Goal: Communication & Community: Share content

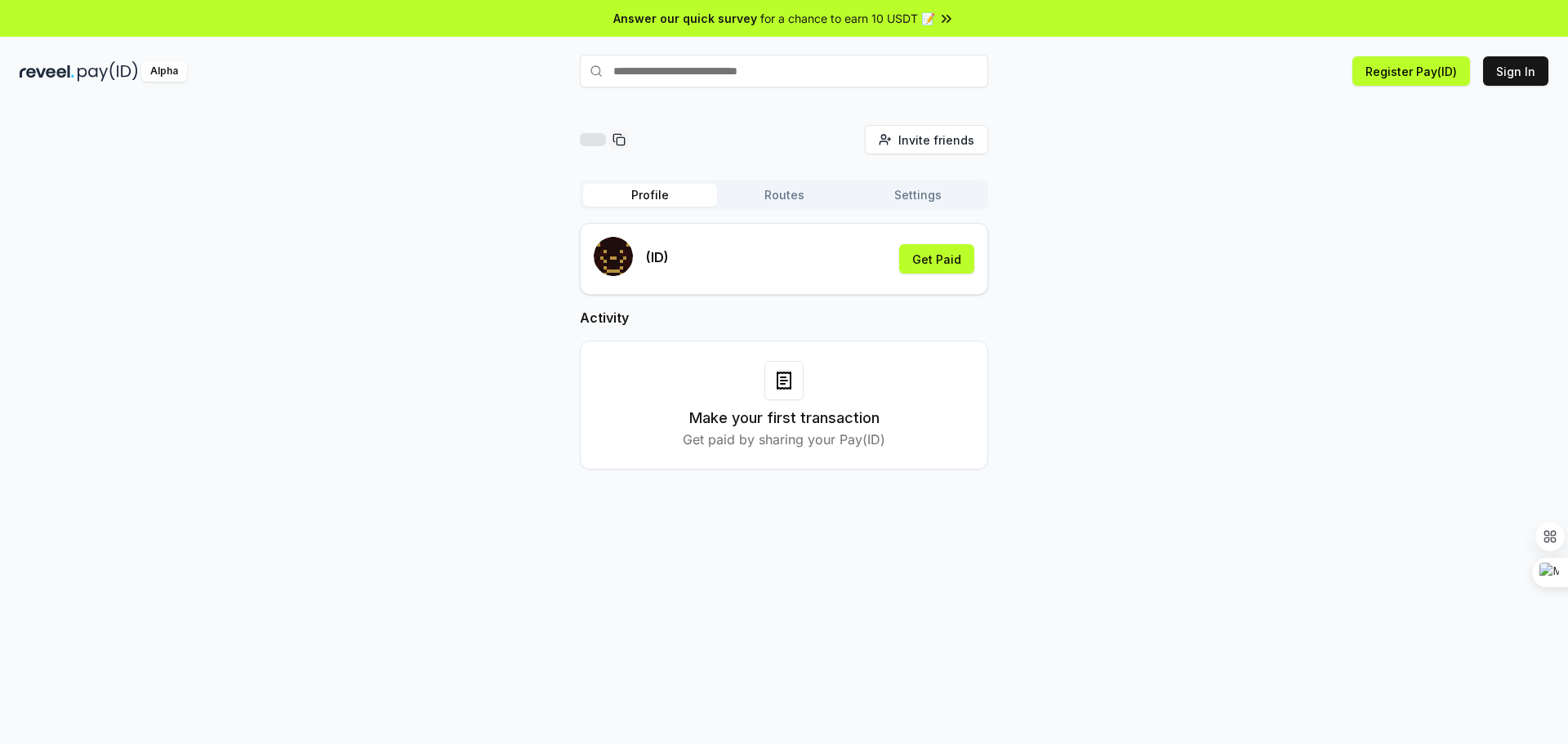
click at [794, 182] on div "Profile Routes Settings" at bounding box center [784, 195] width 408 height 30
click at [790, 188] on button "Routes" at bounding box center [784, 195] width 134 height 23
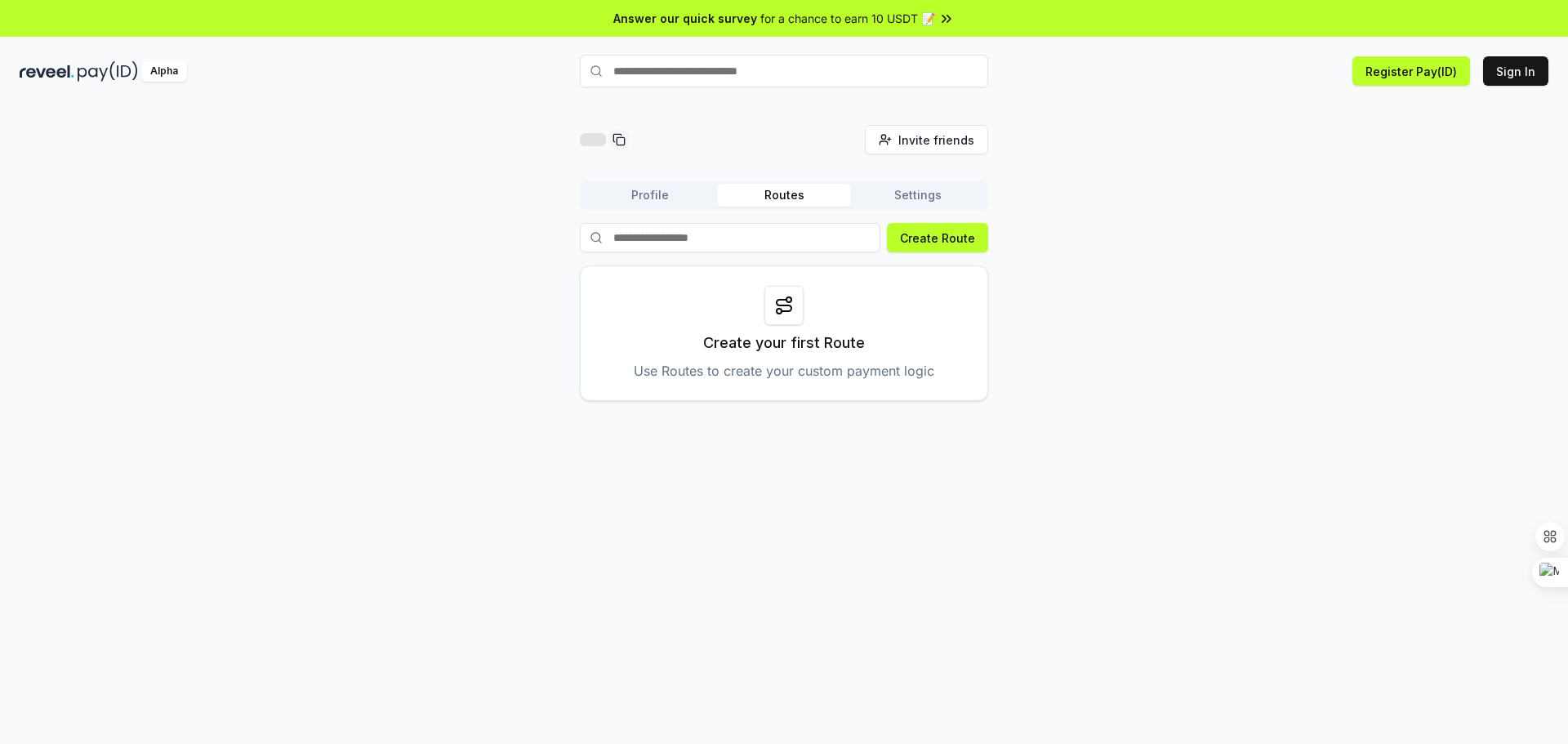
click at [925, 204] on button "Settings" at bounding box center [917, 195] width 134 height 23
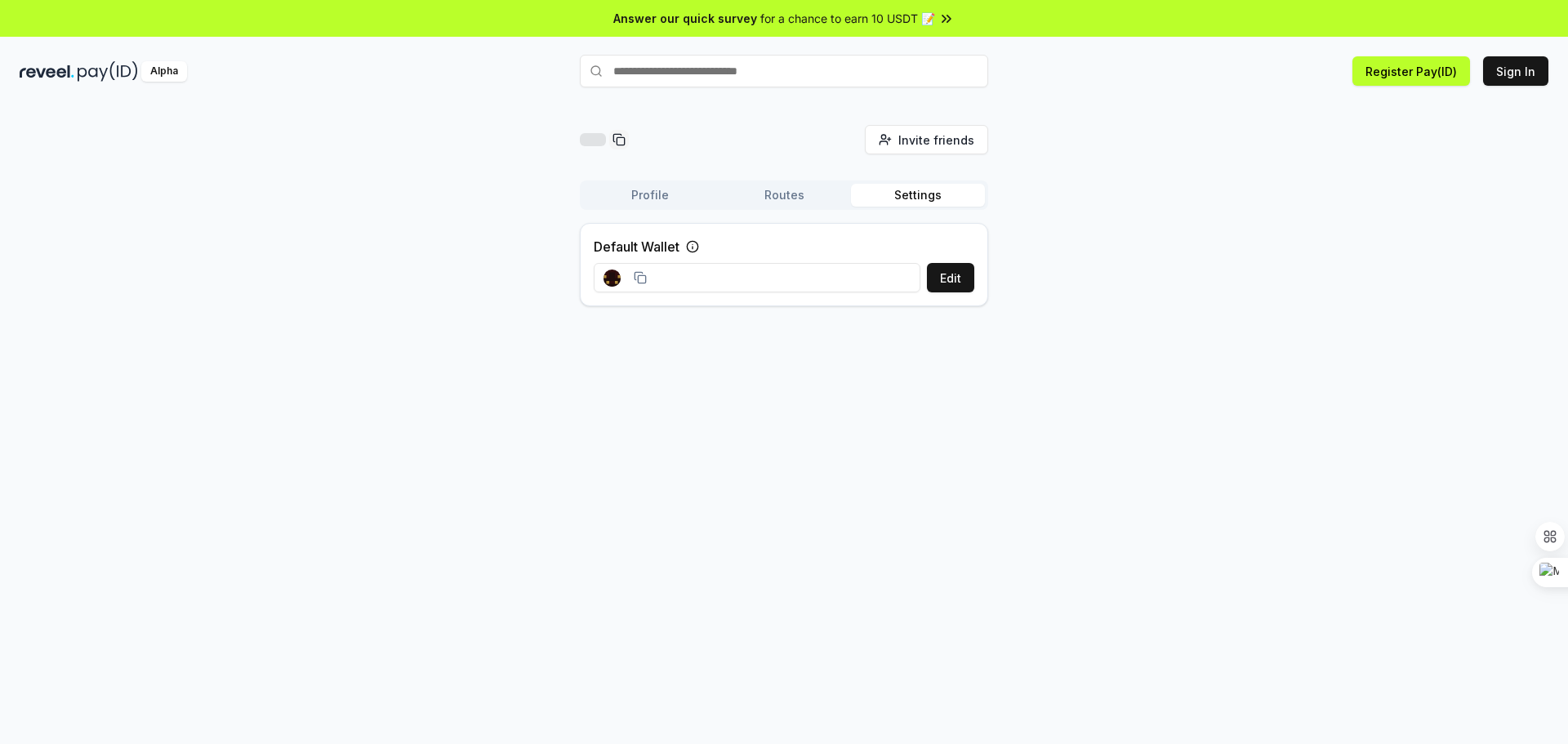
click at [669, 200] on button "Profile" at bounding box center [650, 195] width 134 height 23
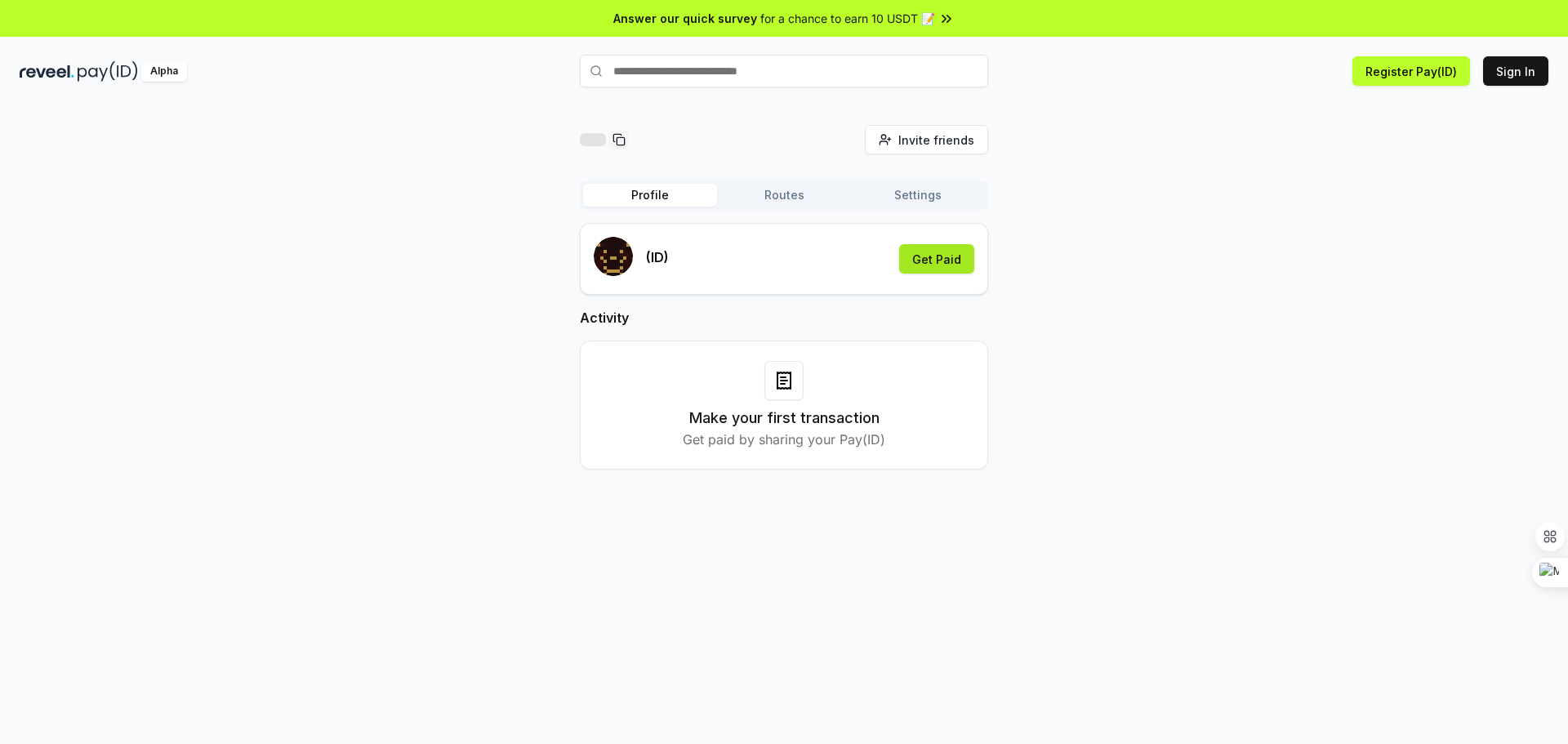
click at [950, 263] on button "Get Paid" at bounding box center [936, 259] width 75 height 30
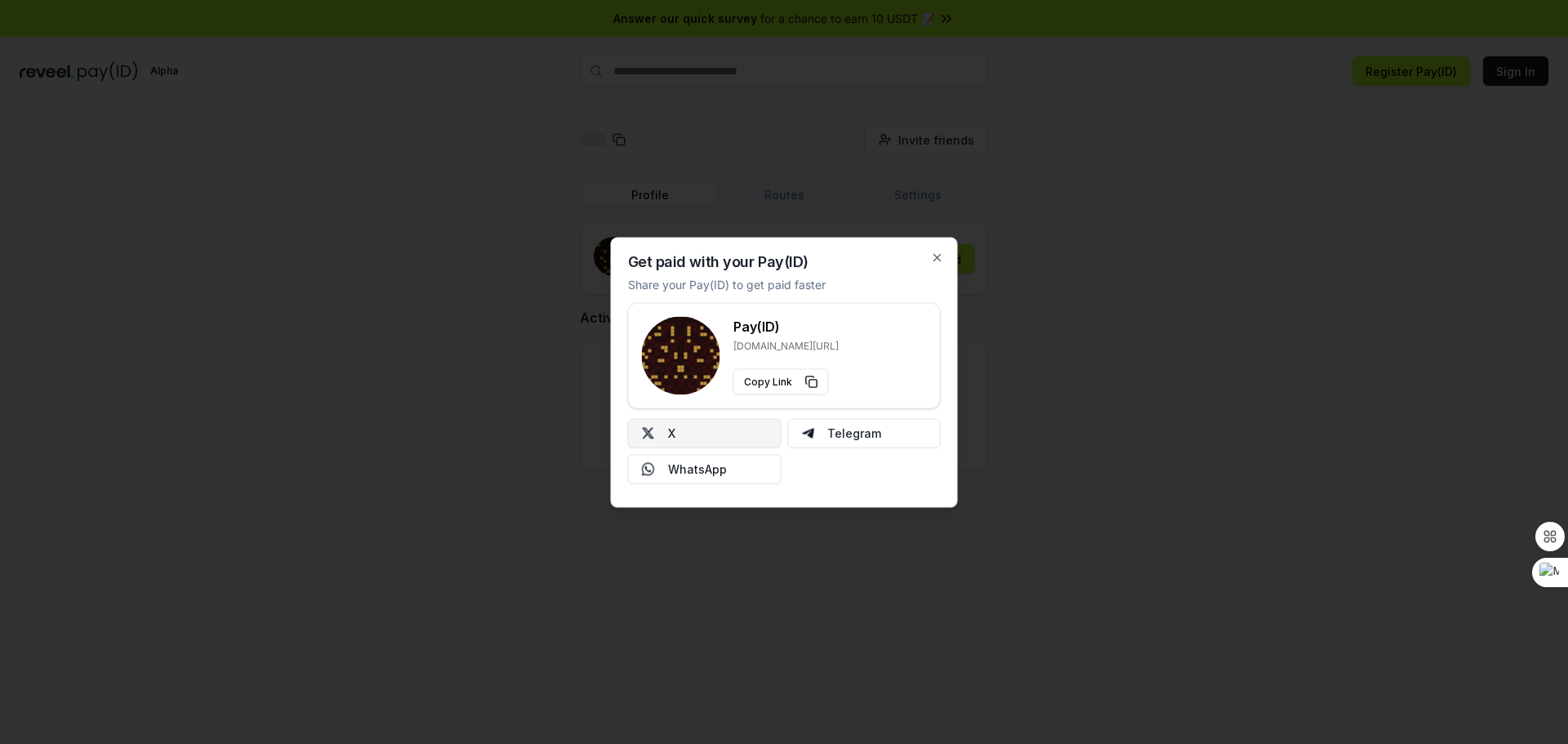
click at [721, 424] on button "X" at bounding box center [704, 433] width 154 height 30
click at [934, 257] on icon "button" at bounding box center [937, 257] width 13 height 13
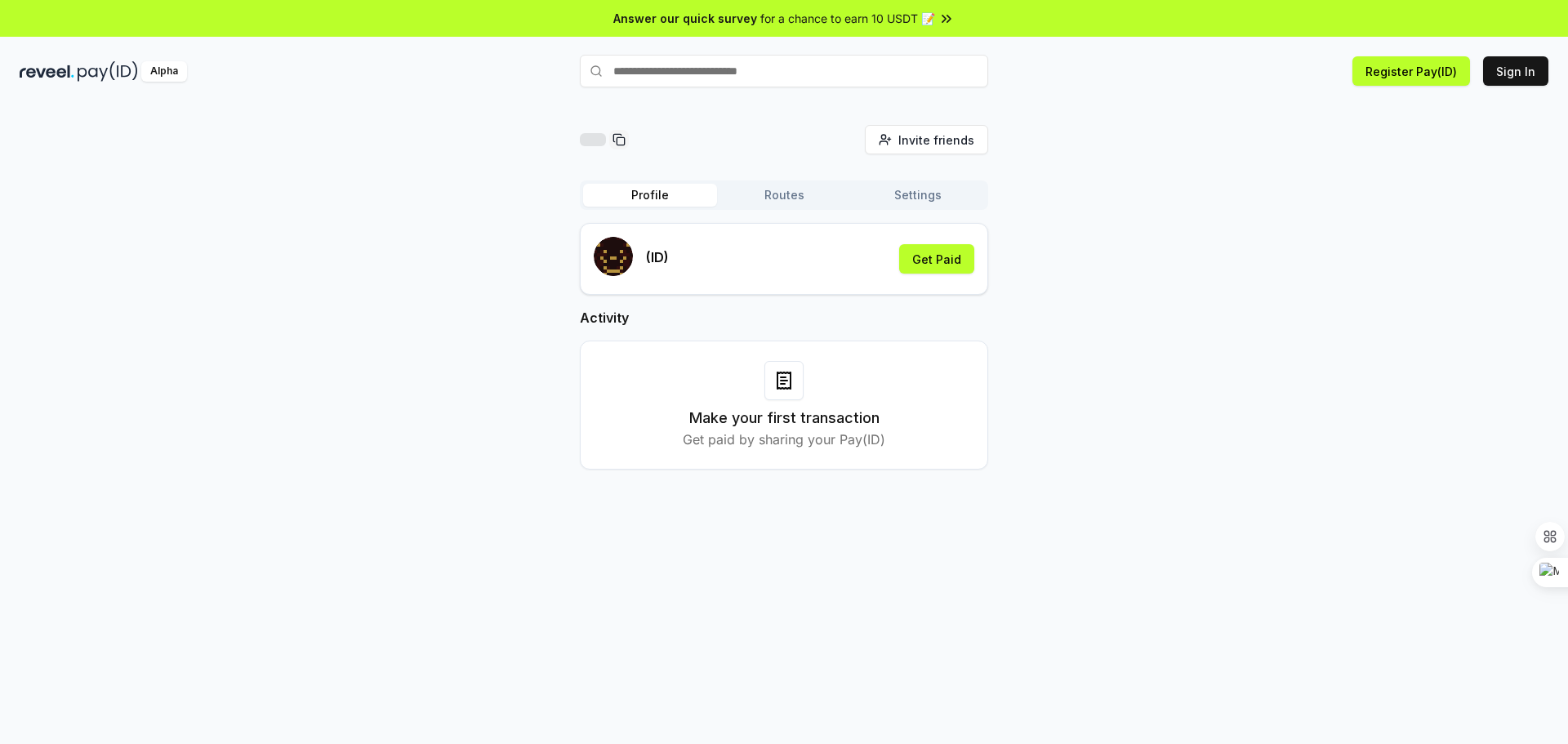
click at [852, 422] on h3 "Make your first transaction" at bounding box center [784, 418] width 190 height 23
click at [851, 422] on h3 "Make your first transaction" at bounding box center [784, 418] width 190 height 23
click at [789, 191] on button "Routes" at bounding box center [784, 195] width 134 height 23
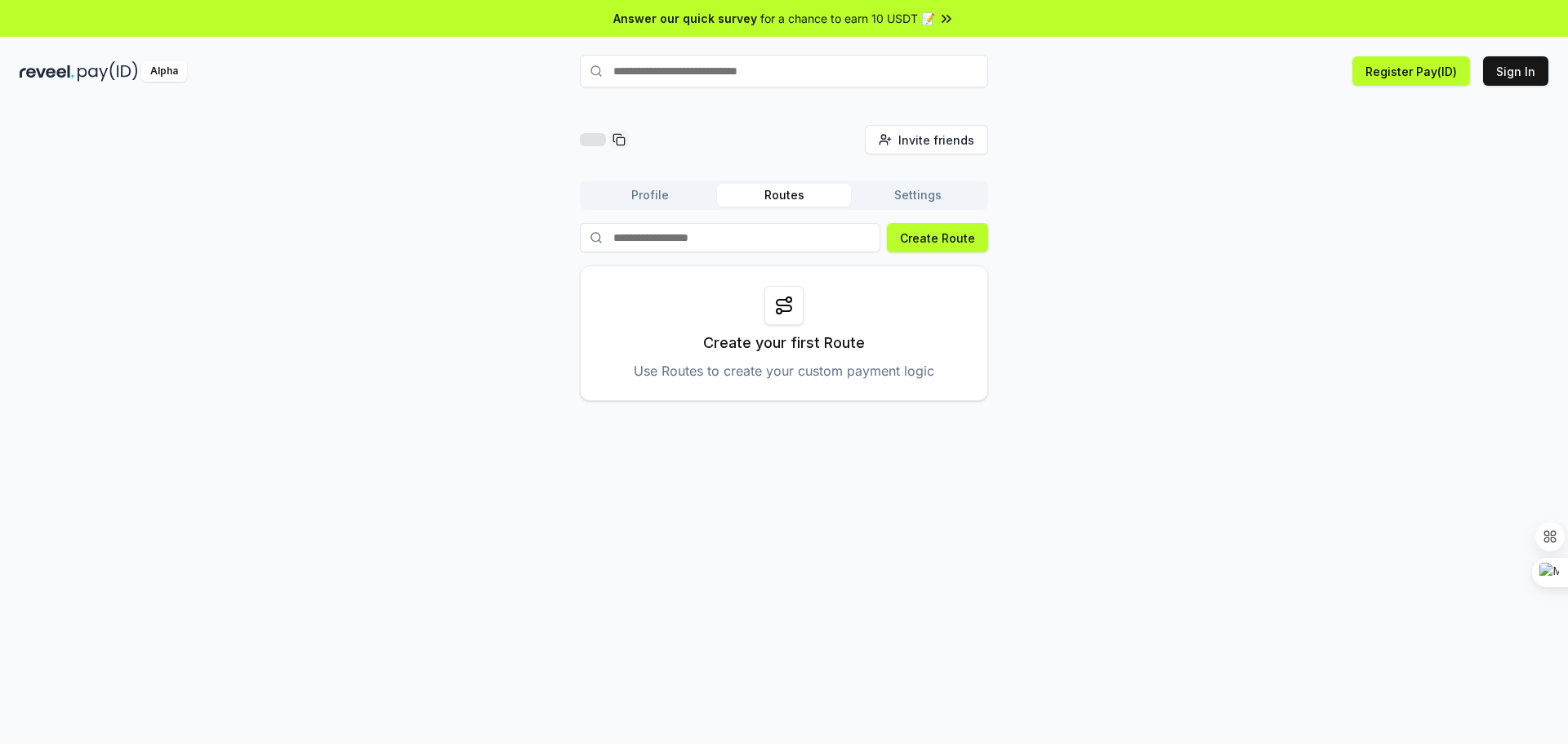
click at [916, 190] on button "Settings" at bounding box center [917, 195] width 134 height 23
click at [775, 194] on button "Routes" at bounding box center [784, 195] width 134 height 23
click at [671, 189] on button "Profile" at bounding box center [650, 195] width 134 height 23
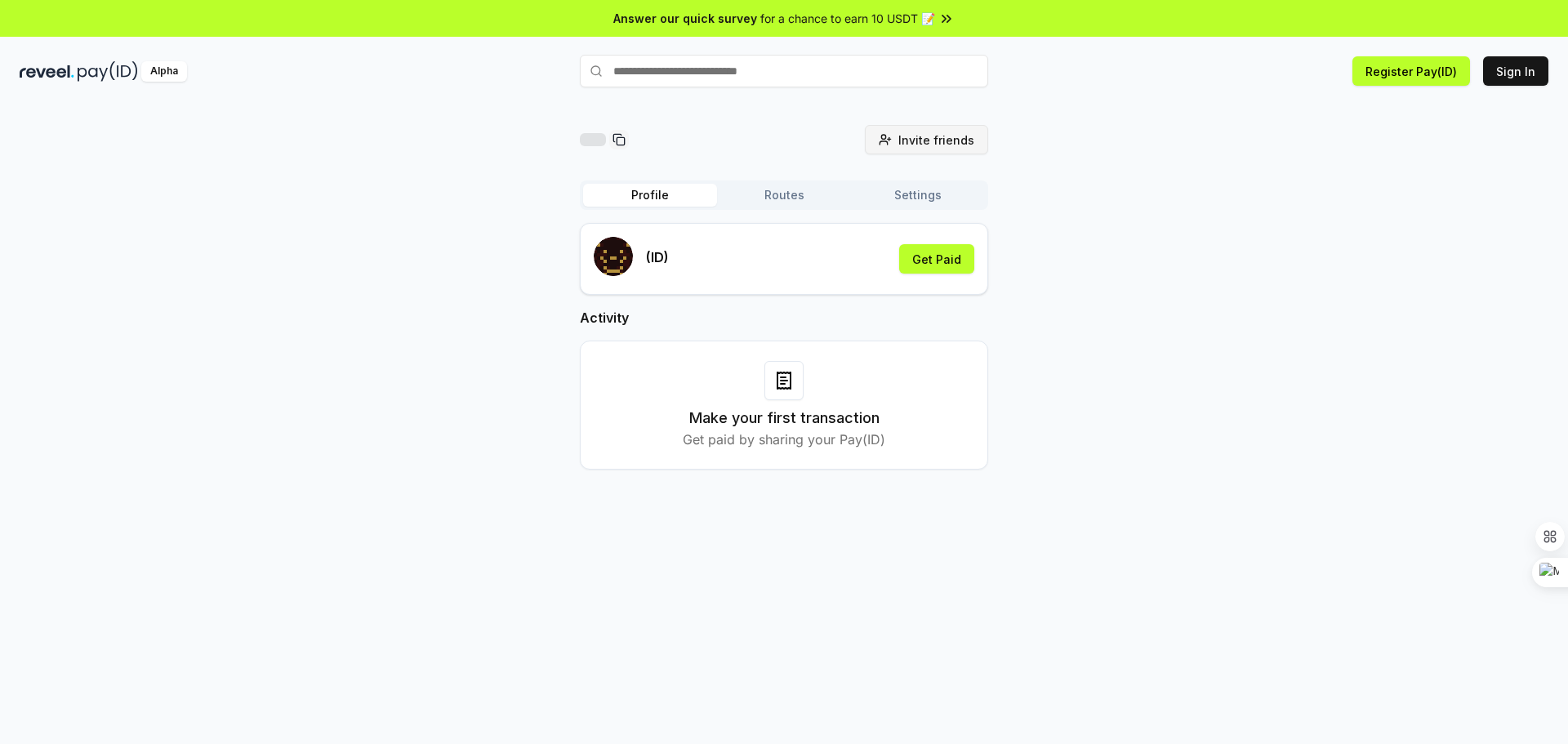
click at [926, 153] on button "Invite friends Invite" at bounding box center [926, 139] width 123 height 30
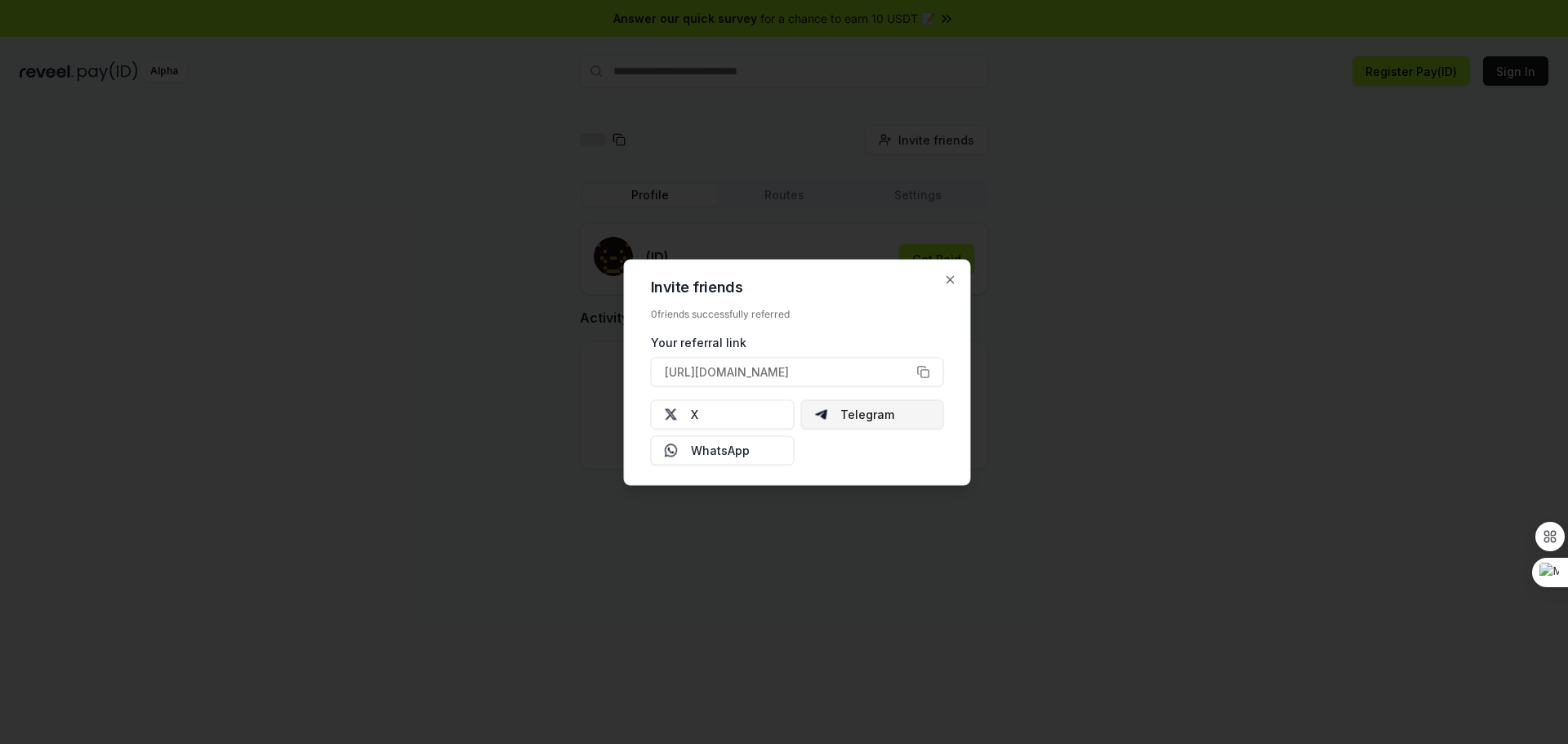
click at [860, 411] on button "Telegram" at bounding box center [871, 414] width 143 height 30
